Goal: Information Seeking & Learning: Get advice/opinions

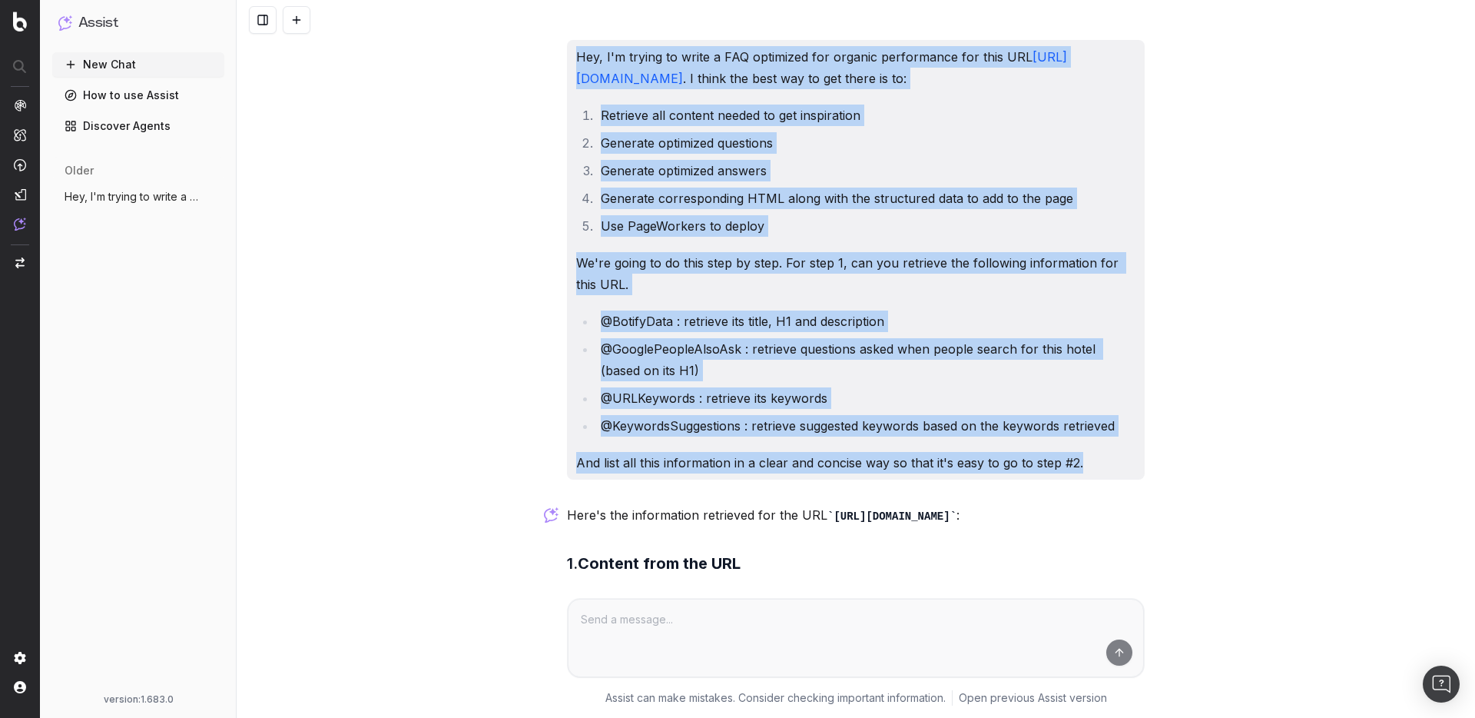
drag, startPoint x: 1084, startPoint y: 465, endPoint x: 562, endPoint y: 58, distance: 661.4
click at [567, 58] on div "Hey, I'm trying to write a FAQ optimized for organic performance for this URL […" at bounding box center [856, 260] width 578 height 440
copy div "Hey, I'm trying to write a FAQ optimized for organic performance for this URL […"
drag, startPoint x: 795, startPoint y: 12, endPoint x: 1081, endPoint y: 498, distance: 564.2
click at [1081, 498] on div "Hey, I'm trying to write a FAQ optimized for organic performance for this URL h…" at bounding box center [856, 359] width 1239 height 718
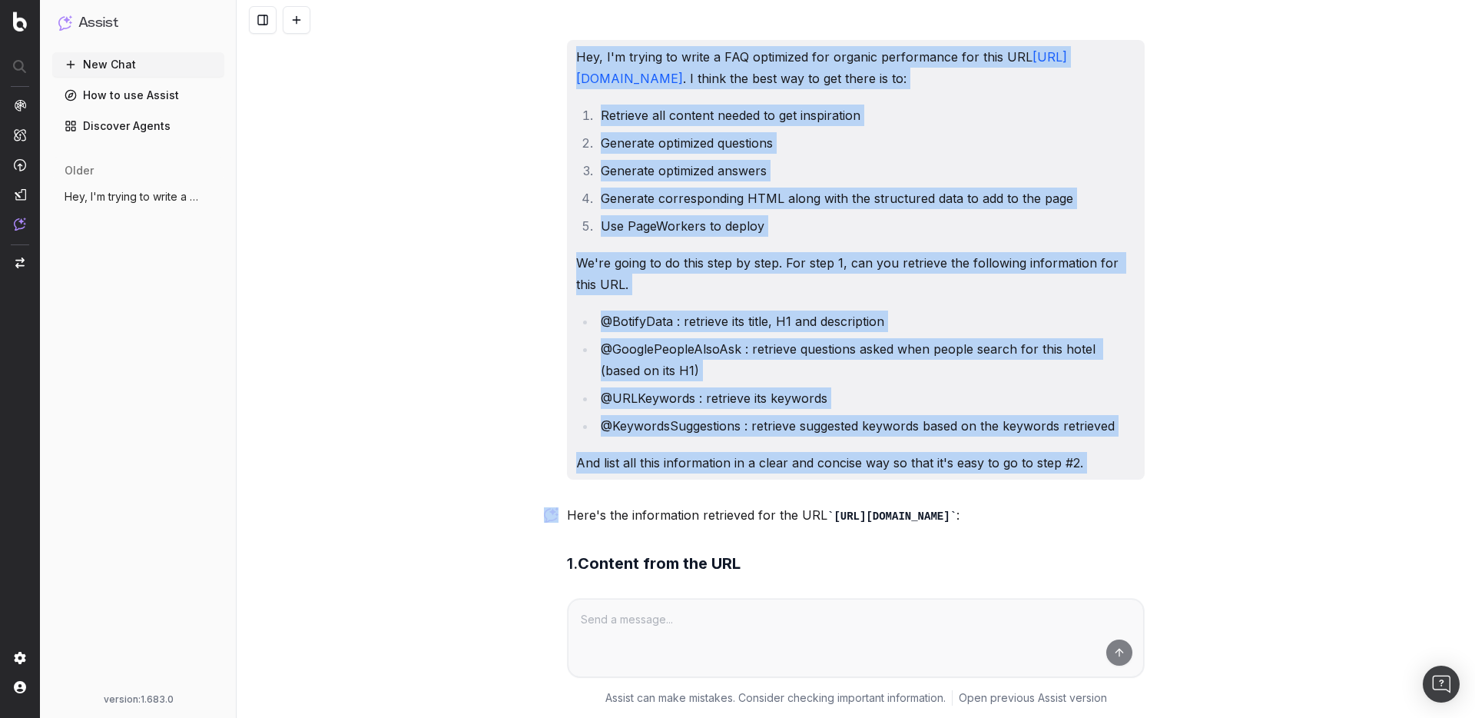
click at [1080, 449] on div "Hey, I'm trying to write a FAQ optimized for organic performance for this URL […" at bounding box center [856, 260] width 578 height 440
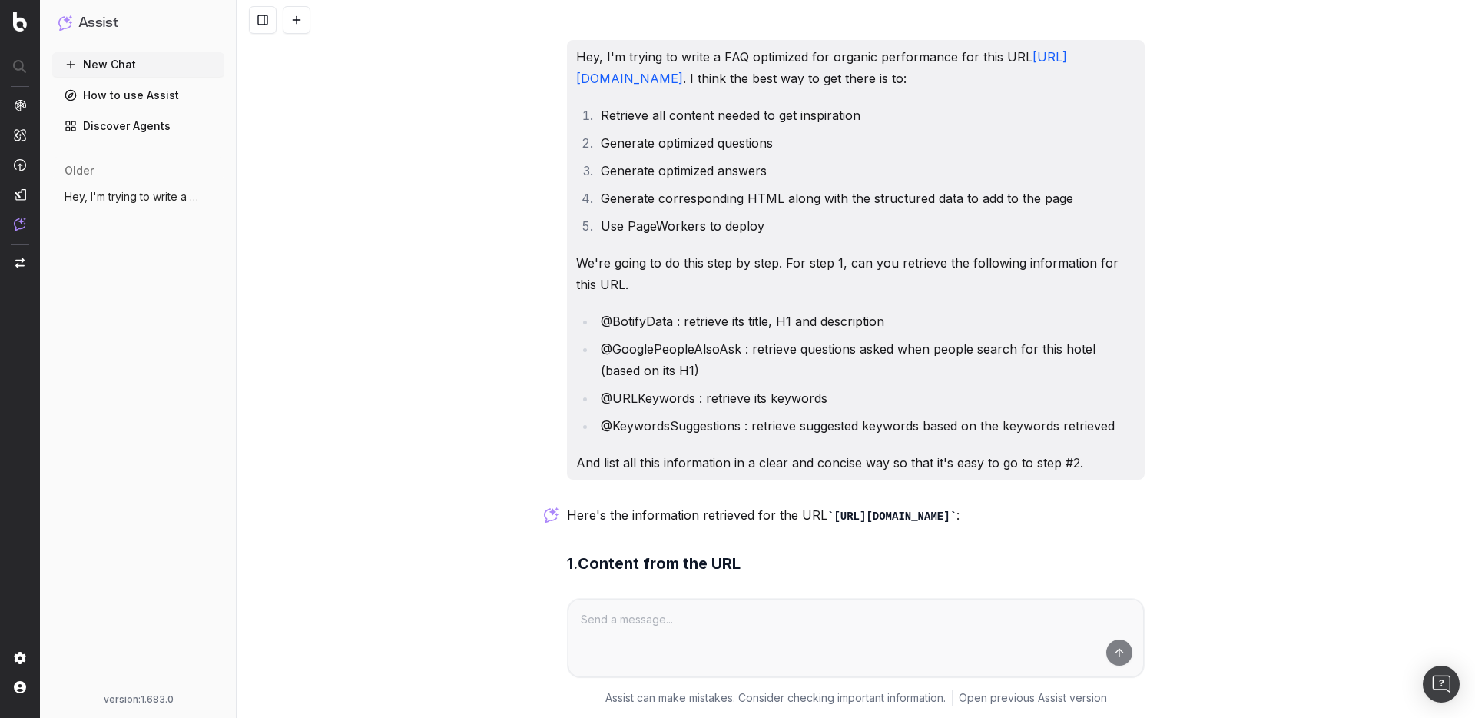
drag, startPoint x: 980, startPoint y: 428, endPoint x: 787, endPoint y: 290, distance: 237.3
click at [788, 290] on div "Hey, I'm trying to write a FAQ optimized for organic performance for this URL […" at bounding box center [856, 260] width 578 height 440
drag, startPoint x: 787, startPoint y: 290, endPoint x: 873, endPoint y: 397, distance: 137.8
click at [873, 397] on div "Hey, I'm trying to write a FAQ optimized for organic performance for this URL […" at bounding box center [856, 260] width 578 height 440
click at [874, 410] on ul "@BotifyData : retrieve its title, H1 and description @GooglePeopleAlsoAsk : ret…" at bounding box center [855, 373] width 559 height 126
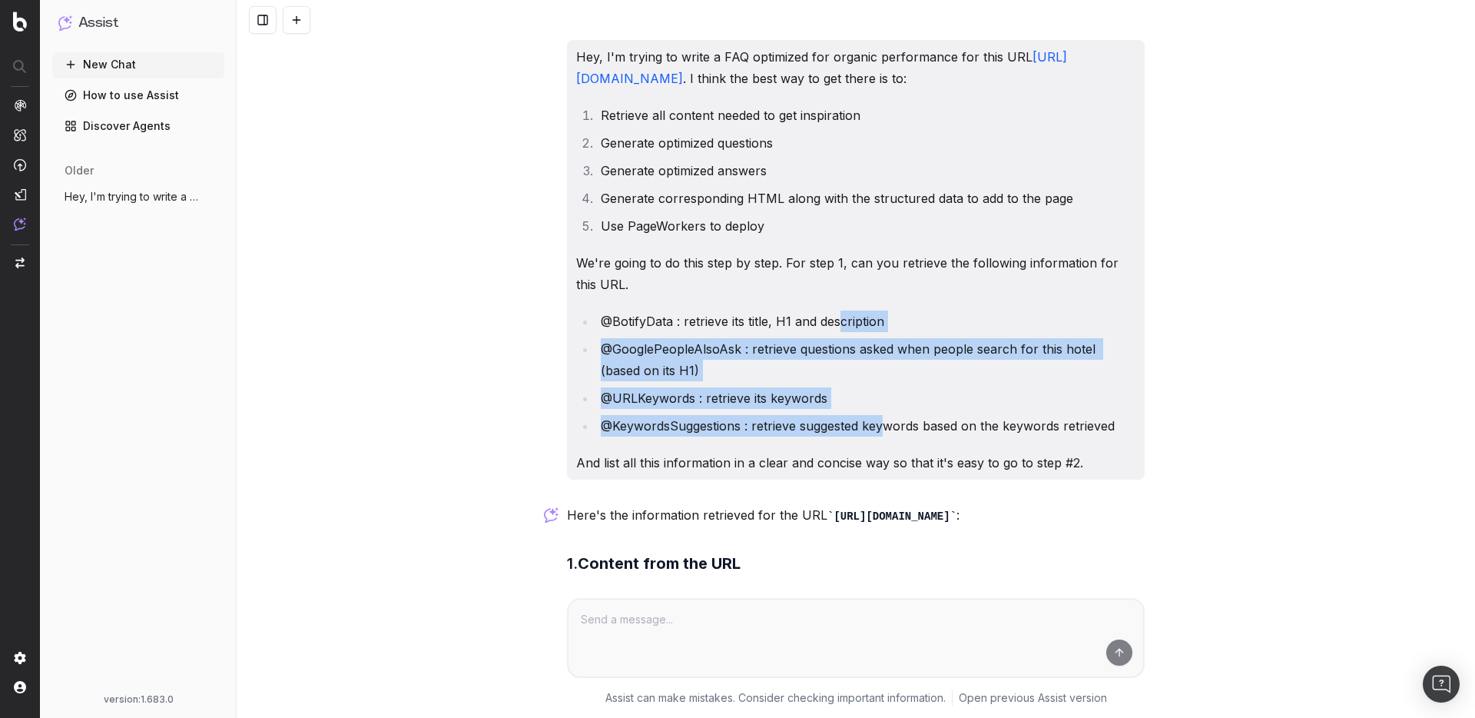
drag, startPoint x: 880, startPoint y: 423, endPoint x: 826, endPoint y: 295, distance: 139.1
click at [826, 295] on div "Hey, I'm trying to write a FAQ optimized for organic performance for this URL […" at bounding box center [856, 260] width 578 height 440
drag, startPoint x: 825, startPoint y: 293, endPoint x: 1173, endPoint y: 446, distance: 379.5
click at [1173, 446] on div "Hey, I'm trying to write a FAQ optimized for organic performance for this URL h…" at bounding box center [856, 359] width 1239 height 718
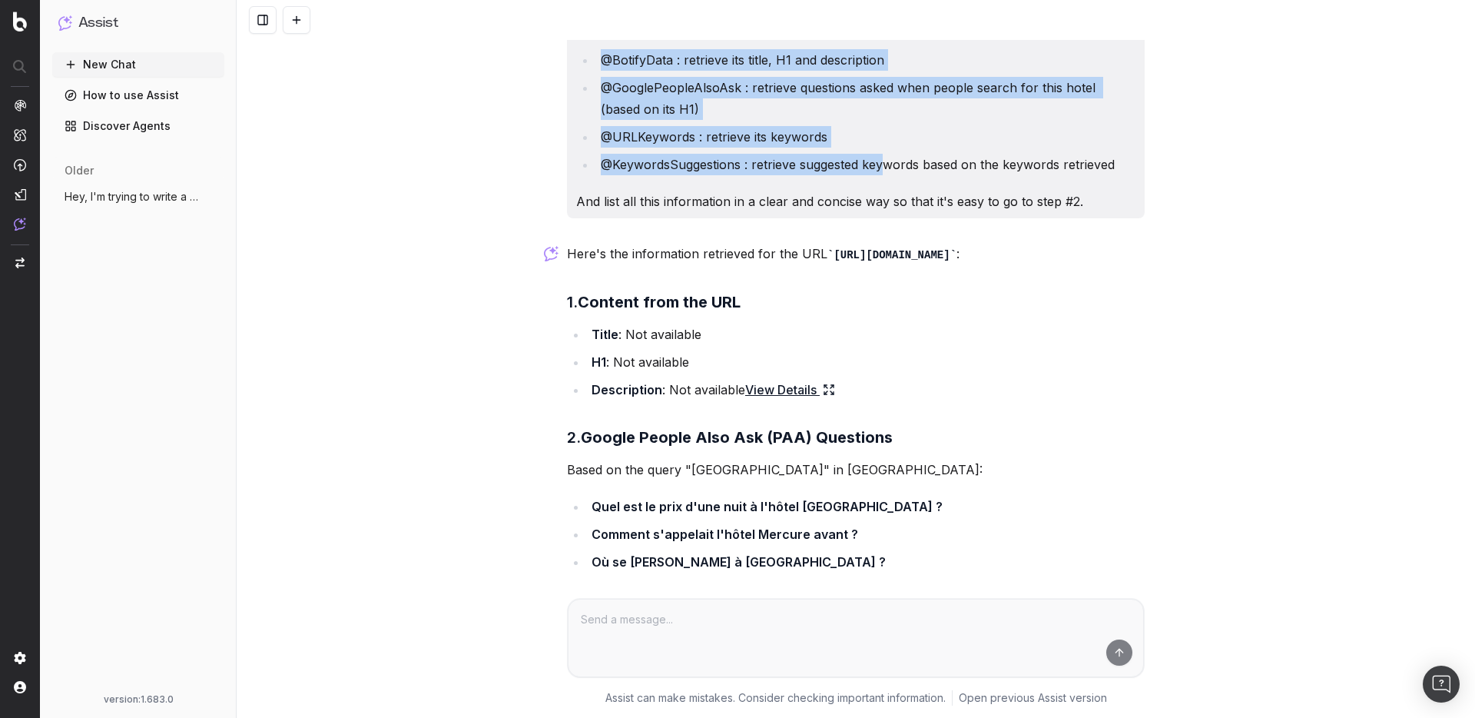
click at [745, 400] on link "View Details" at bounding box center [790, 390] width 90 height 22
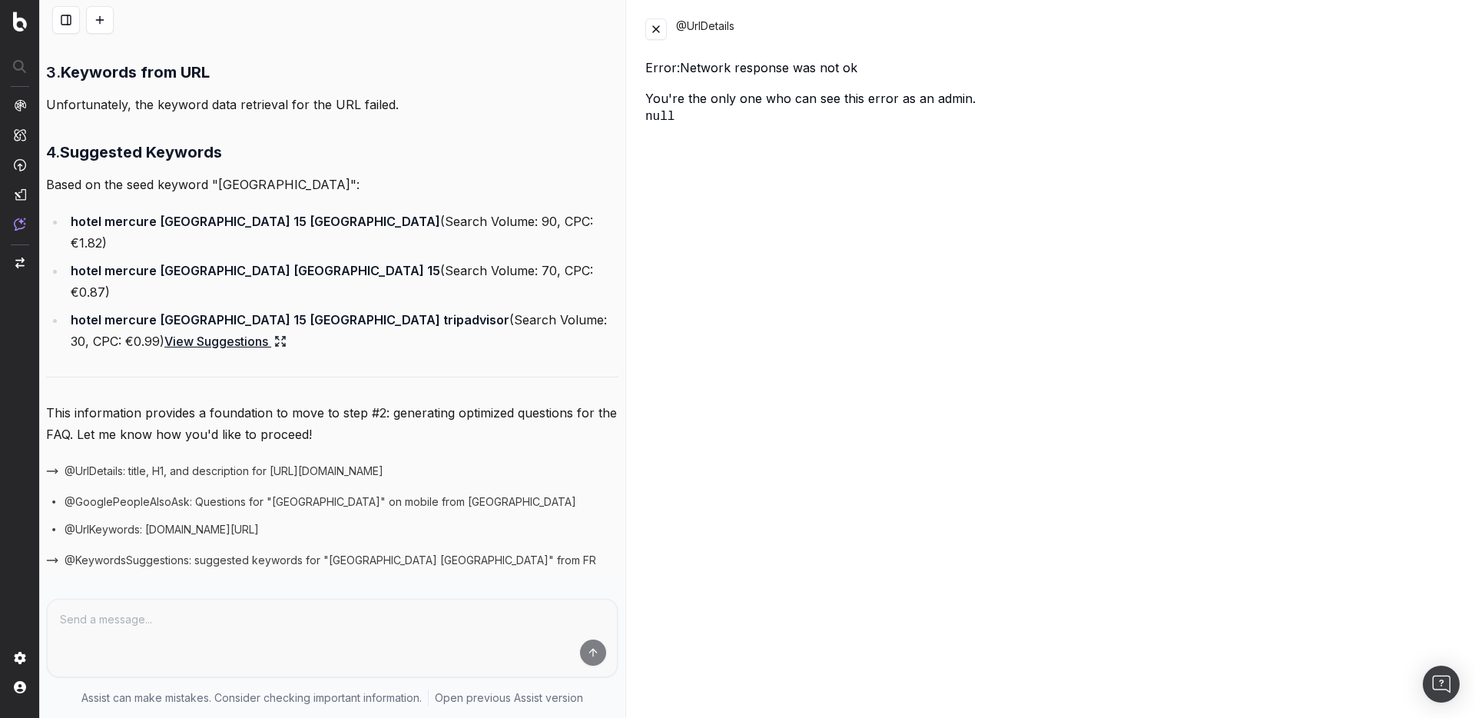
scroll to position [881, 0]
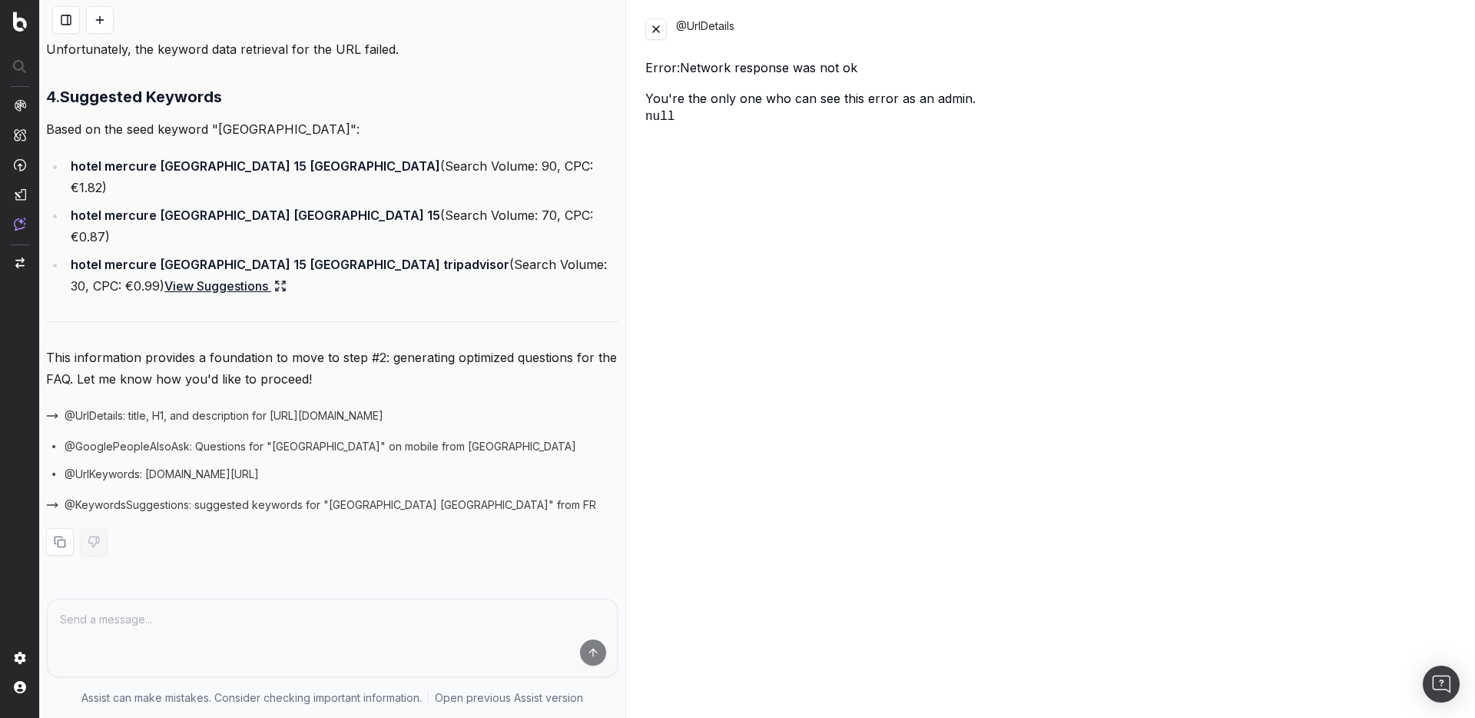
click at [181, 505] on span "@KeywordsSuggestions: suggested keywords for "[GEOGRAPHIC_DATA] [GEOGRAPHIC_DAT…" at bounding box center [331, 504] width 532 height 15
click at [258, 411] on span "@UrlDetails: title, H1, and description for [URL][DOMAIN_NAME]" at bounding box center [224, 415] width 319 height 15
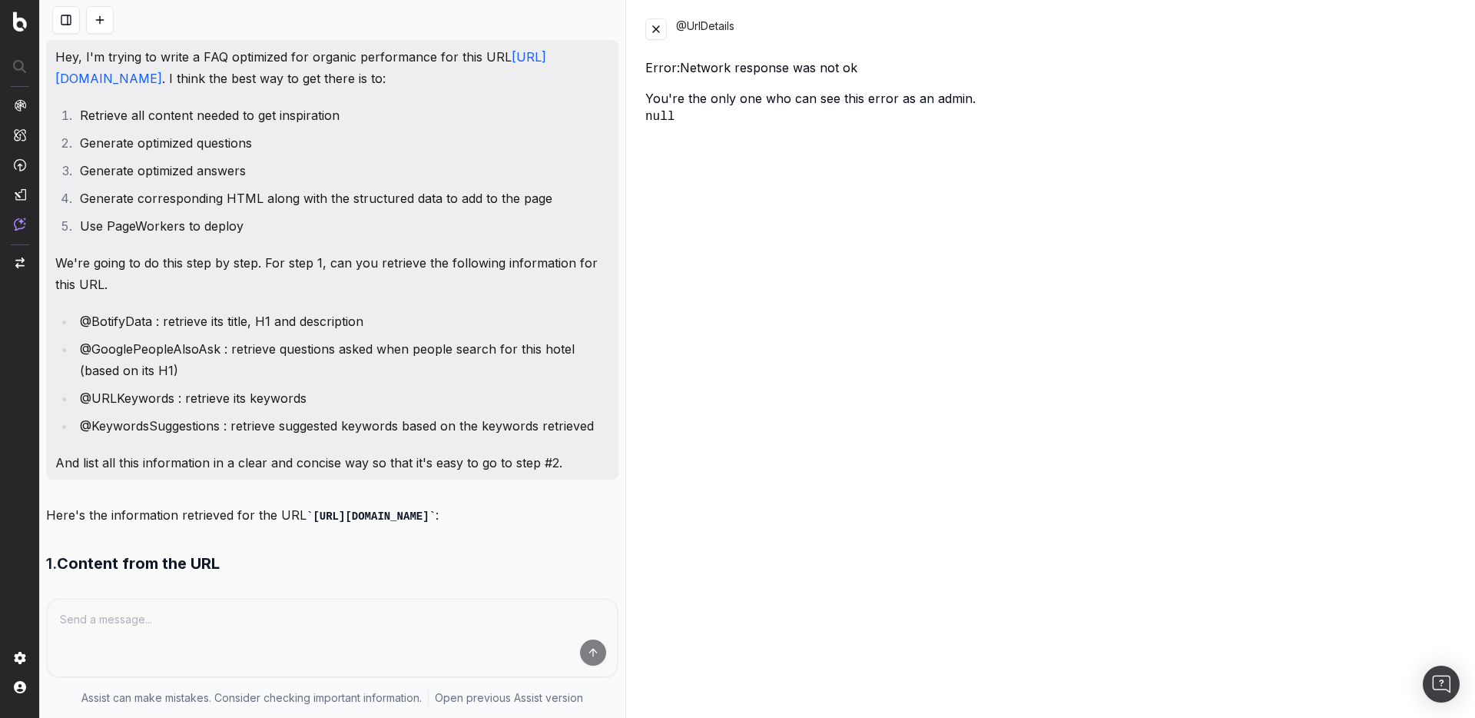
scroll to position [4, 0]
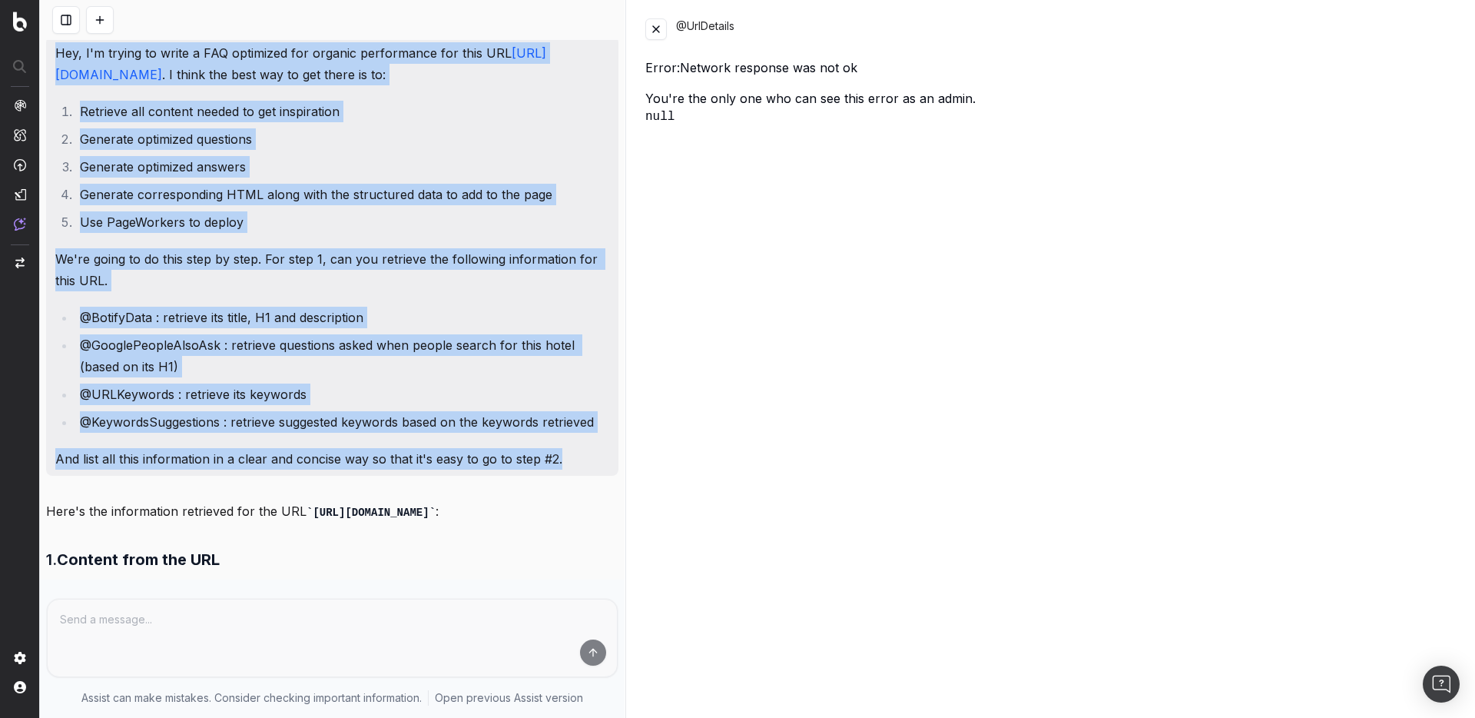
drag, startPoint x: 562, startPoint y: 460, endPoint x: 56, endPoint y: 46, distance: 653.6
click at [56, 46] on div "Hey, I'm trying to write a FAQ optimized for organic performance for this URL […" at bounding box center [332, 256] width 572 height 440
copy div "Hey, I'm trying to write a FAQ optimized for organic performance for this URL […"
click at [149, 369] on li "@GooglePeopleAlsoAsk : retrieve questions asked when people search for this hot…" at bounding box center [342, 355] width 534 height 43
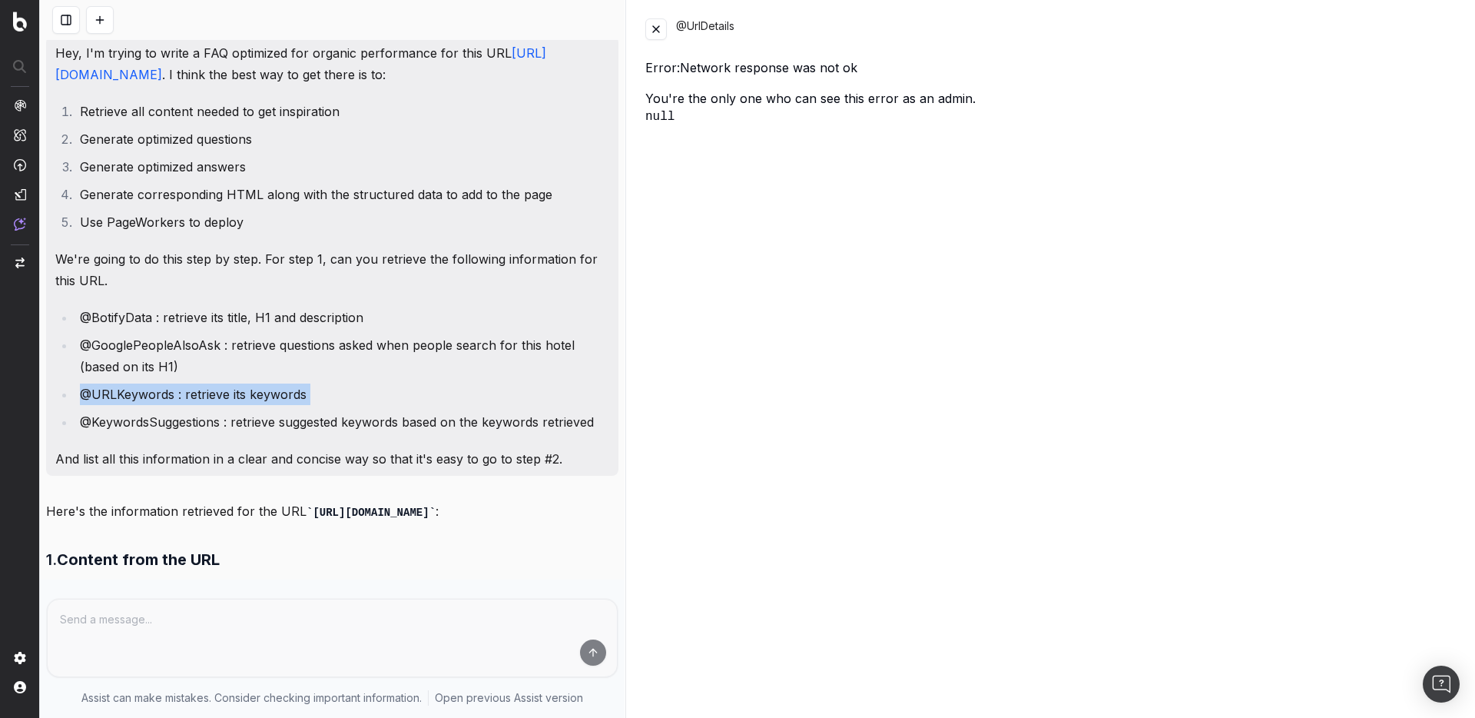
drag, startPoint x: 379, startPoint y: 410, endPoint x: 387, endPoint y: 521, distance: 110.9
click at [383, 436] on div "Hey, I'm trying to write a FAQ optimized for organic performance for this URL […" at bounding box center [332, 256] width 572 height 440
click at [381, 517] on p "Here's the information retrieved for the URL https://all.accor.com/hotel/9594/i…" at bounding box center [332, 511] width 572 height 22
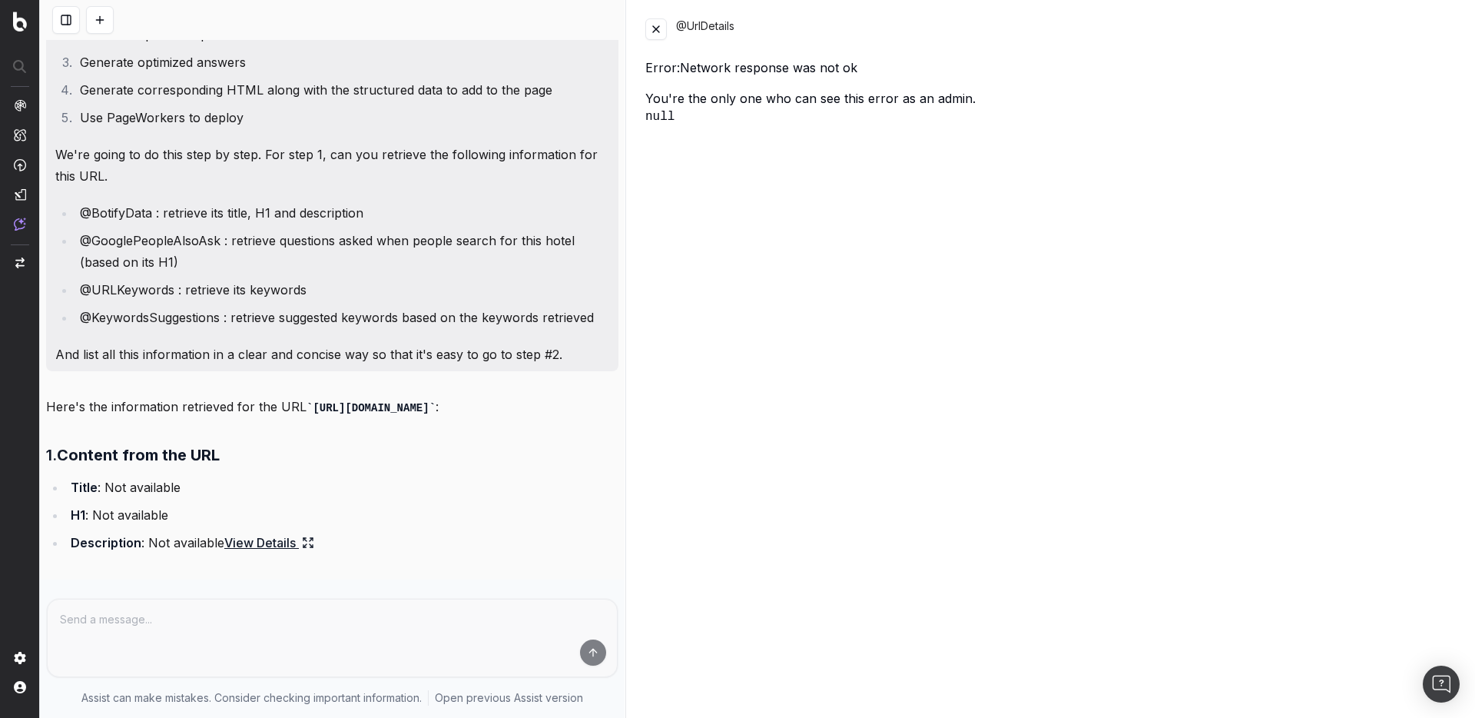
scroll to position [0, 0]
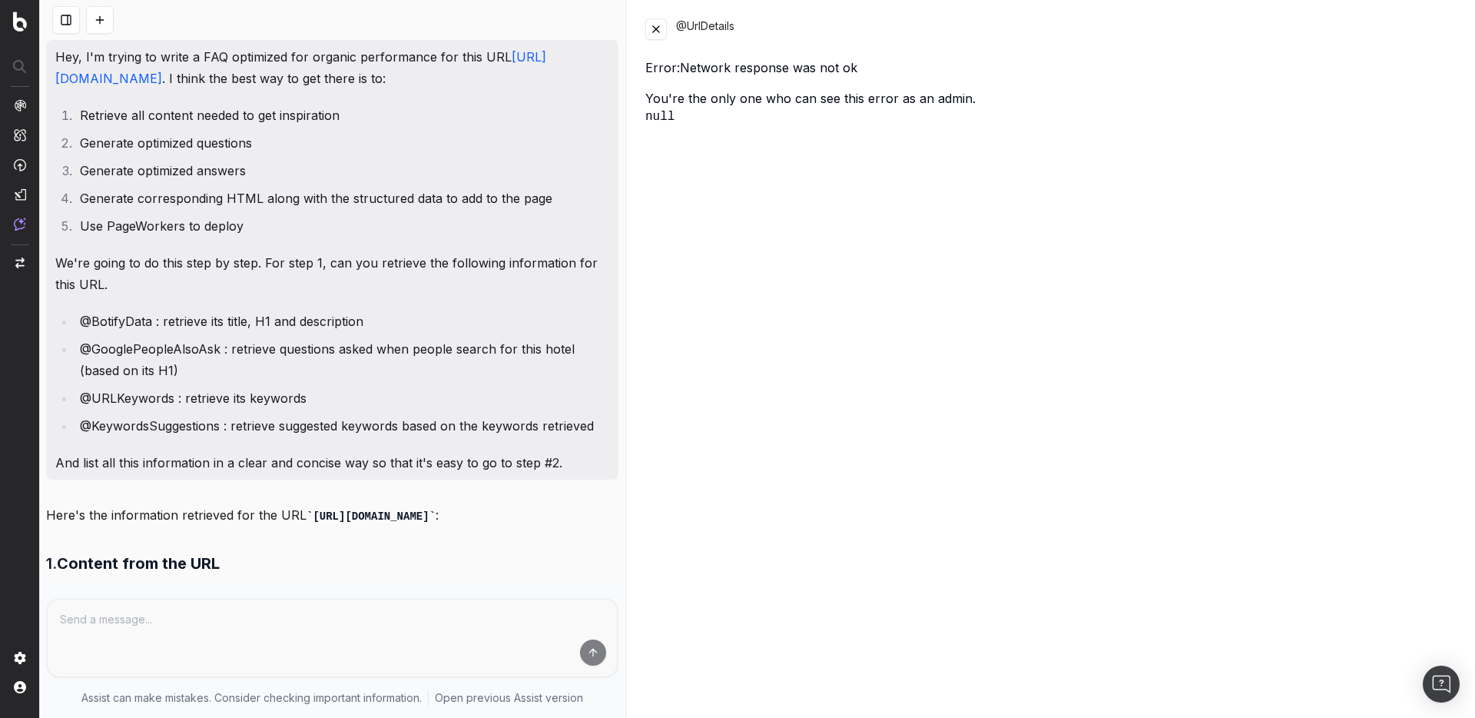
click at [221, 81] on link "[URL][DOMAIN_NAME]" at bounding box center [300, 67] width 491 height 37
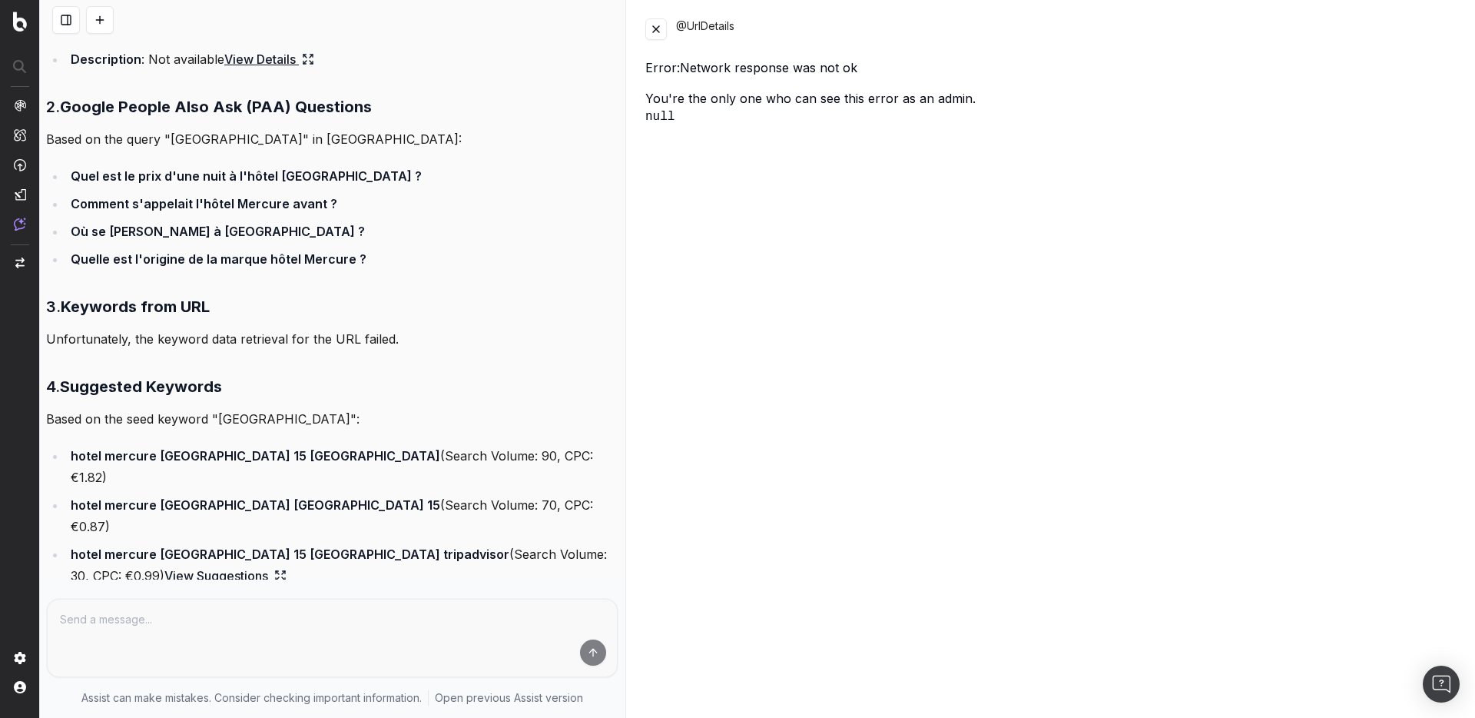
scroll to position [33, 0]
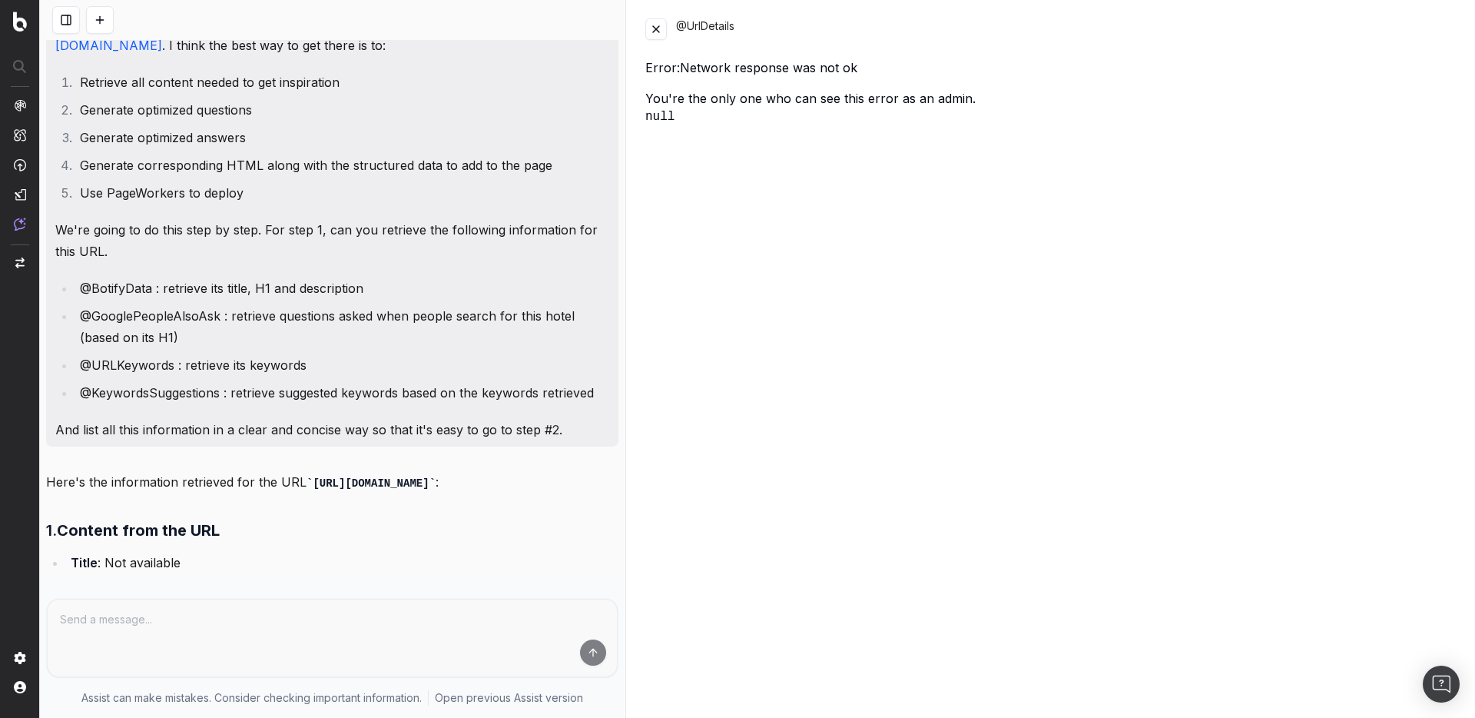
click at [294, 48] on link "[URL][DOMAIN_NAME]" at bounding box center [300, 34] width 491 height 37
